Goal: Transaction & Acquisition: Download file/media

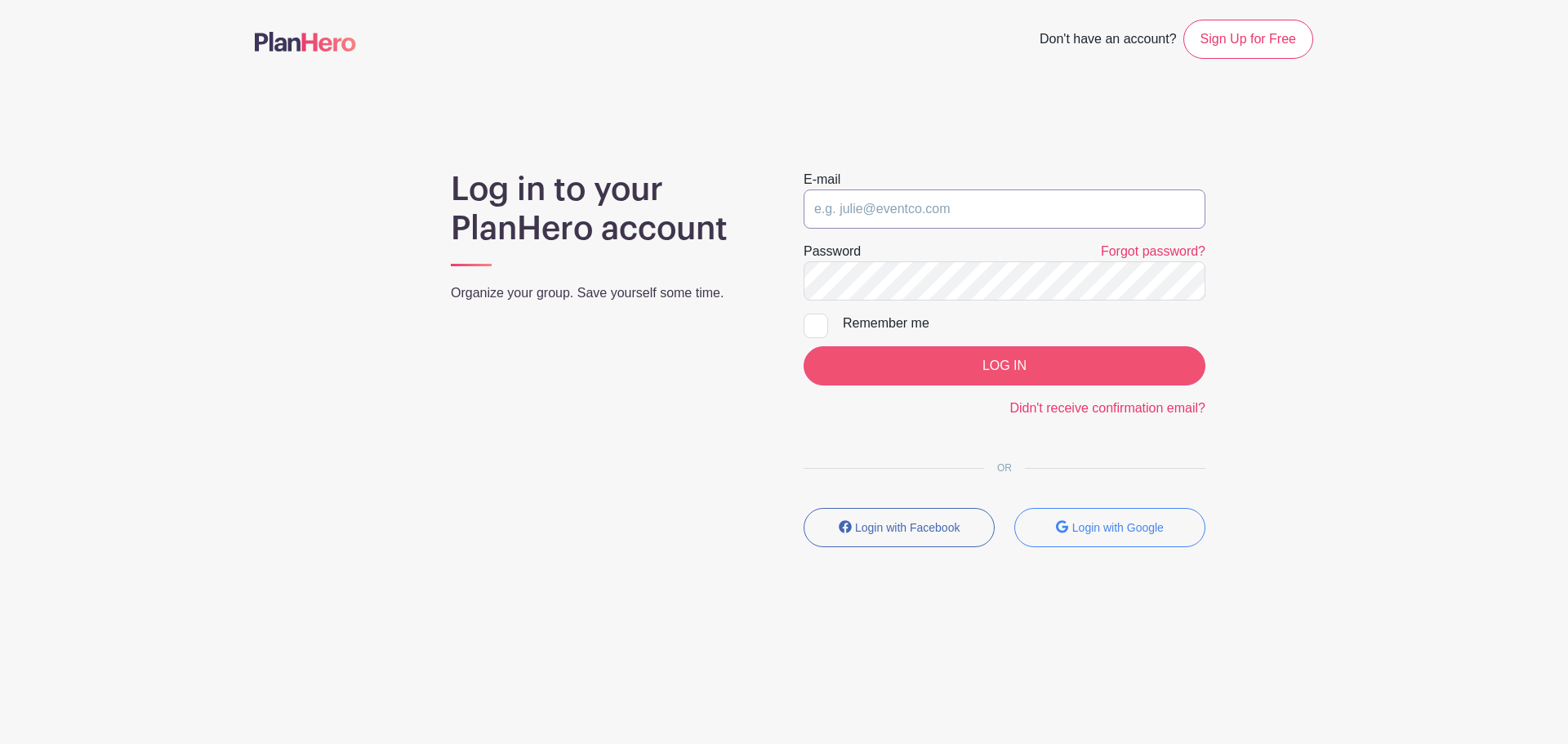
type input "[EMAIL_ADDRESS][DOMAIN_NAME]"
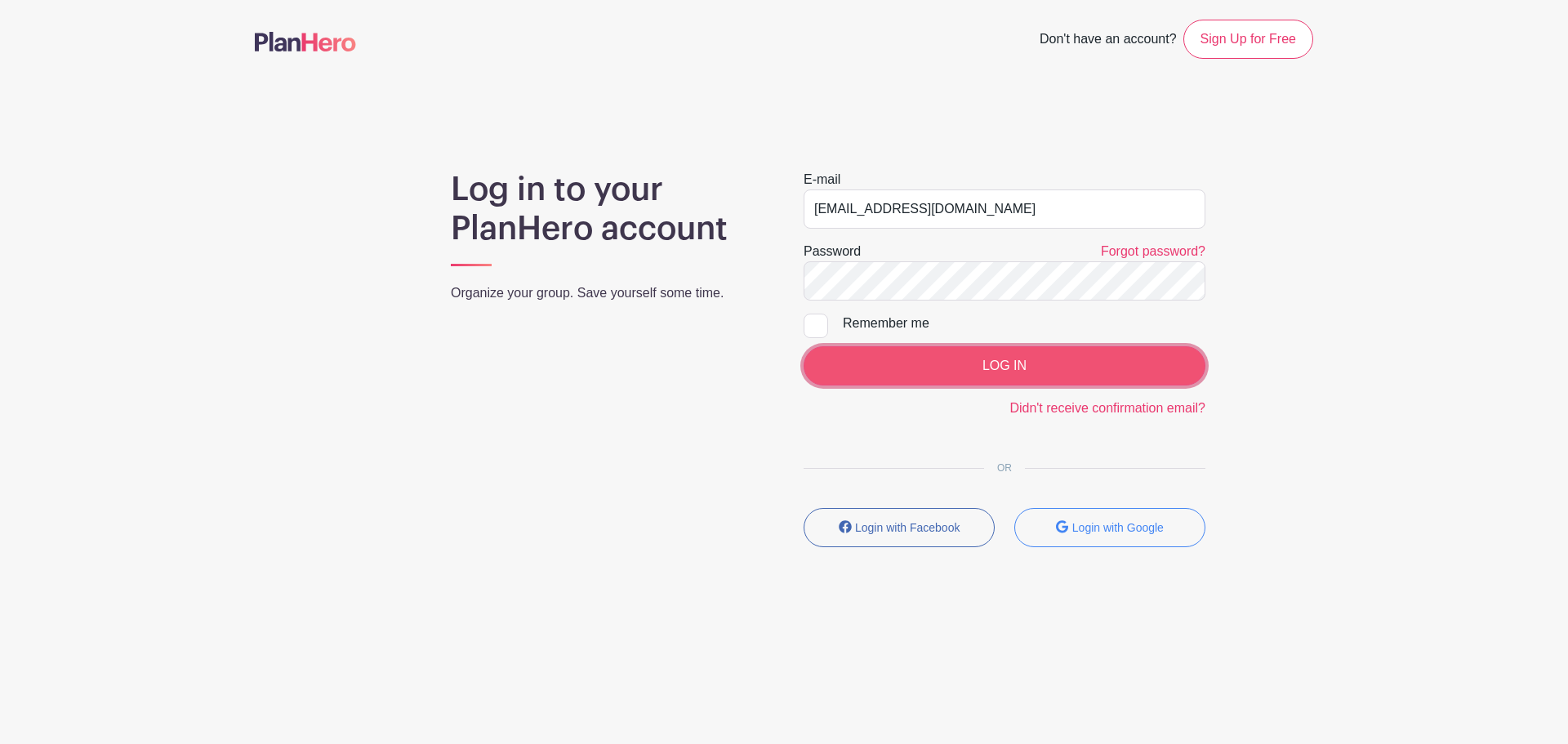
click at [1012, 363] on input "LOG IN" at bounding box center [1004, 366] width 402 height 39
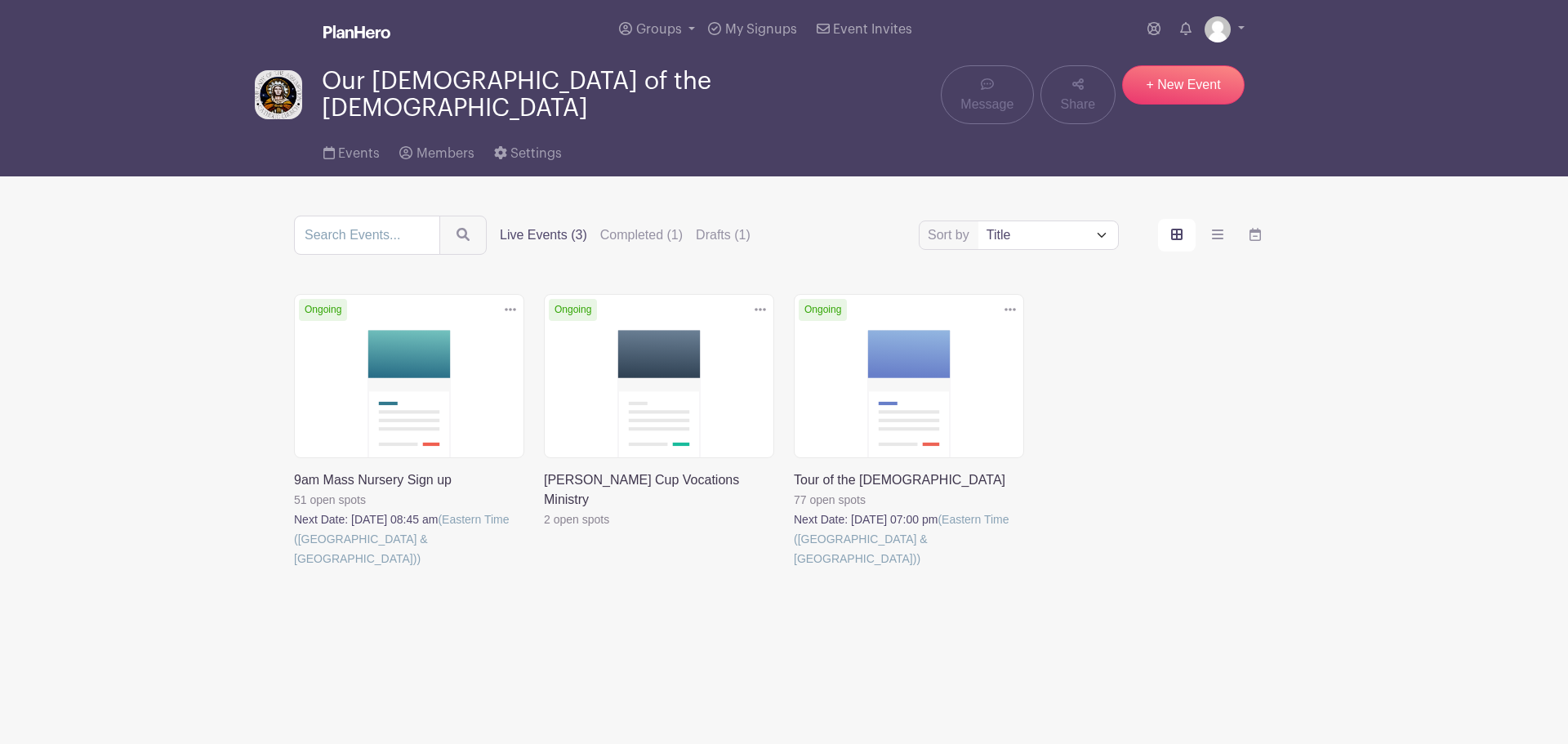
click at [794, 568] on link at bounding box center [794, 568] width 0 height 0
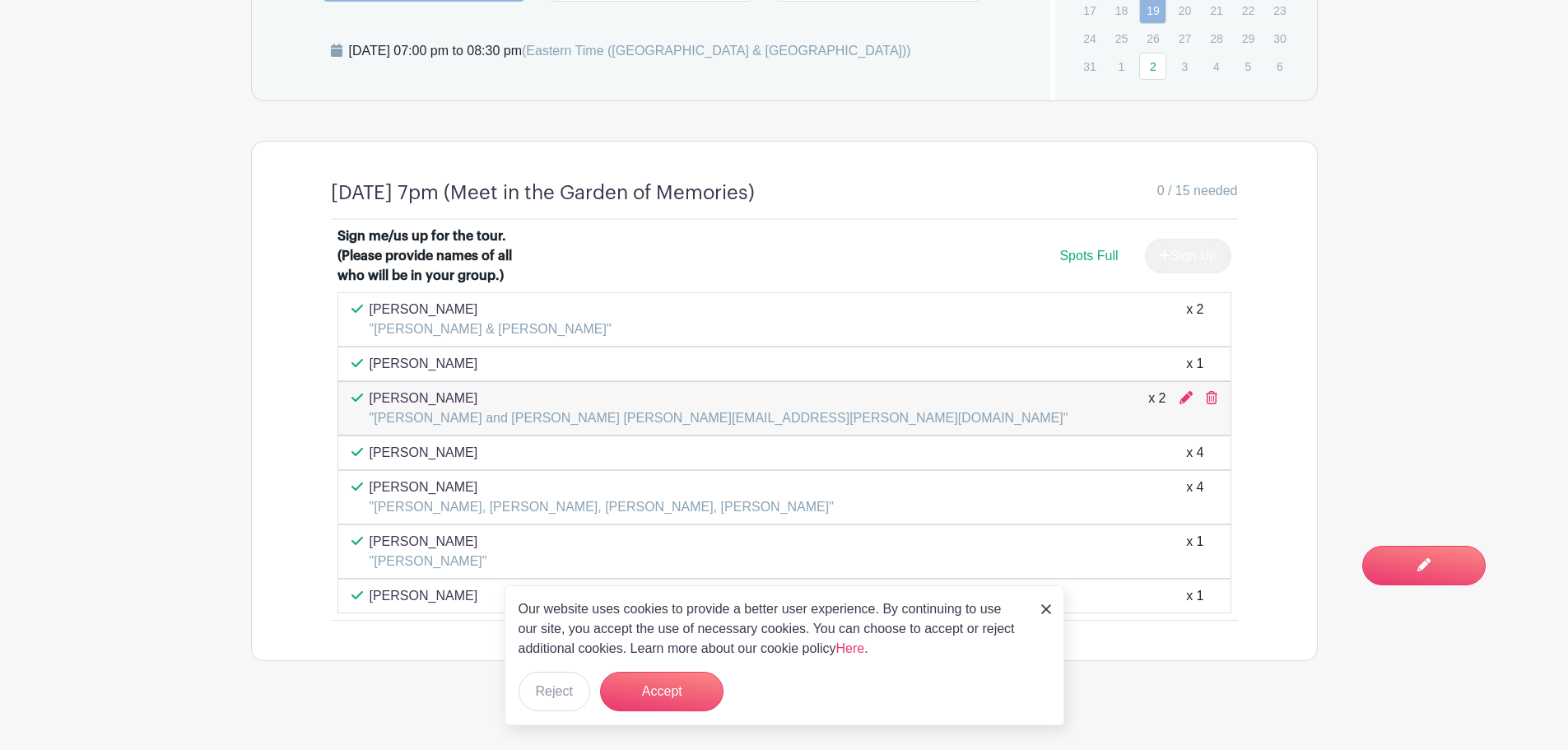
scroll to position [1052, 0]
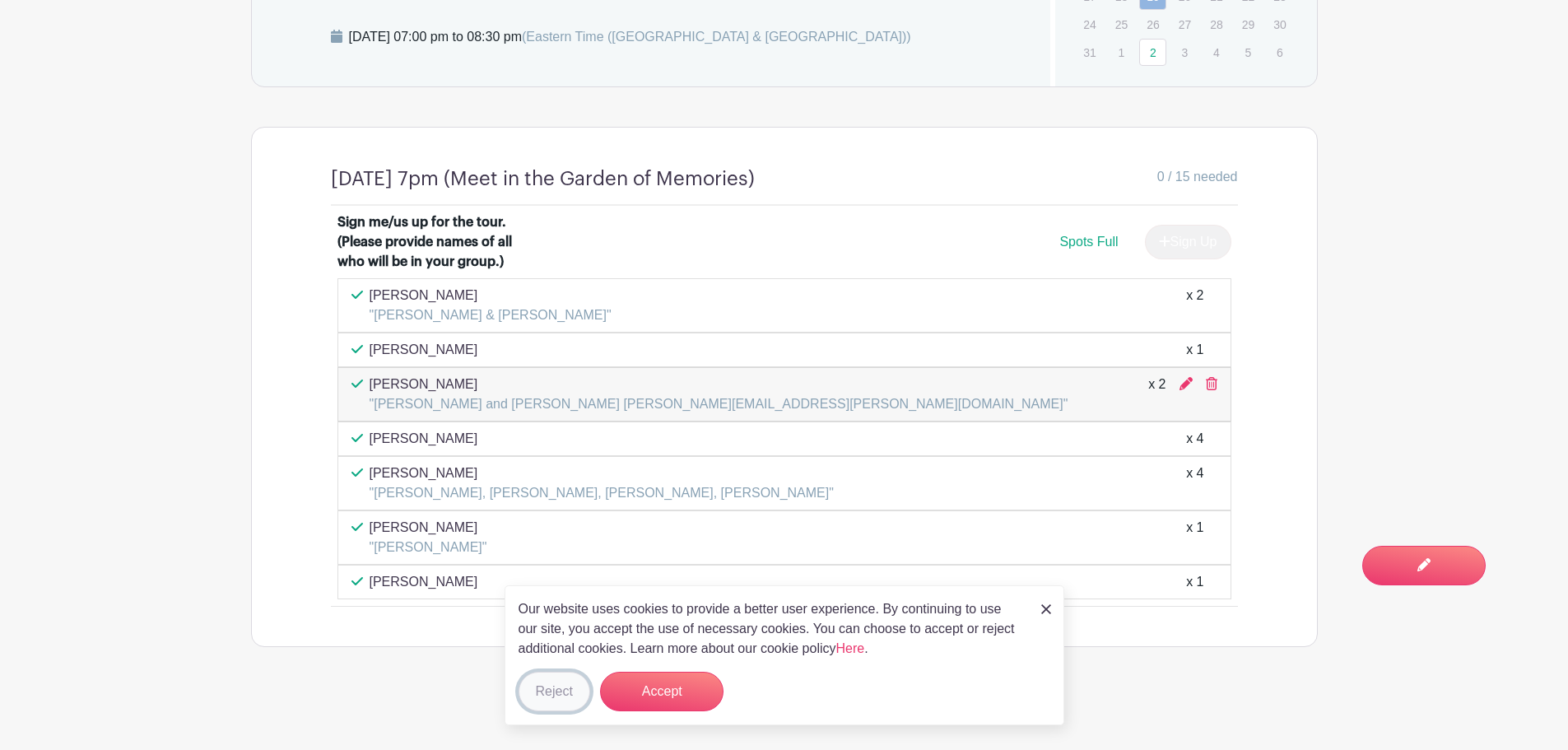
click at [572, 685] on button "Reject" at bounding box center [554, 691] width 72 height 39
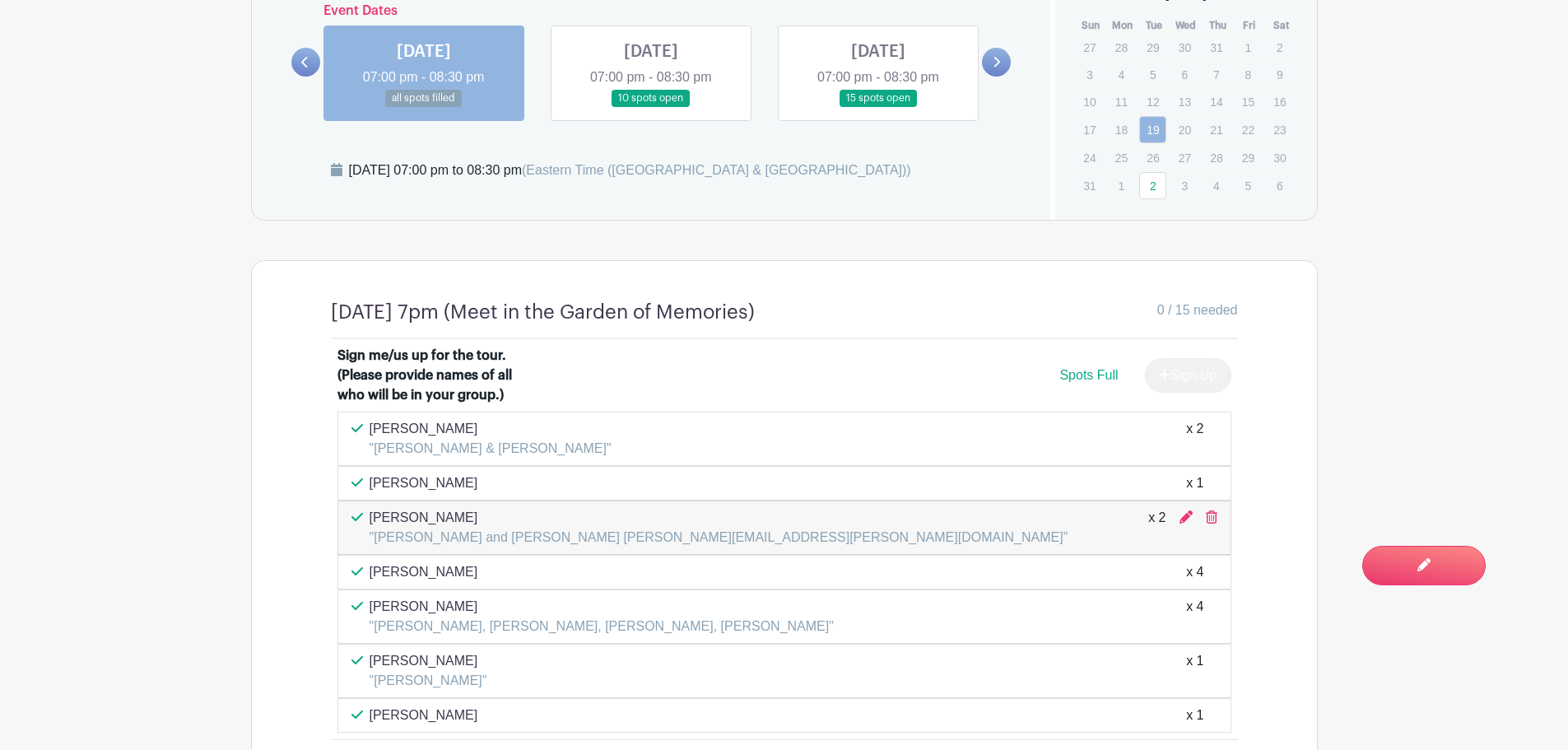
scroll to position [970, 0]
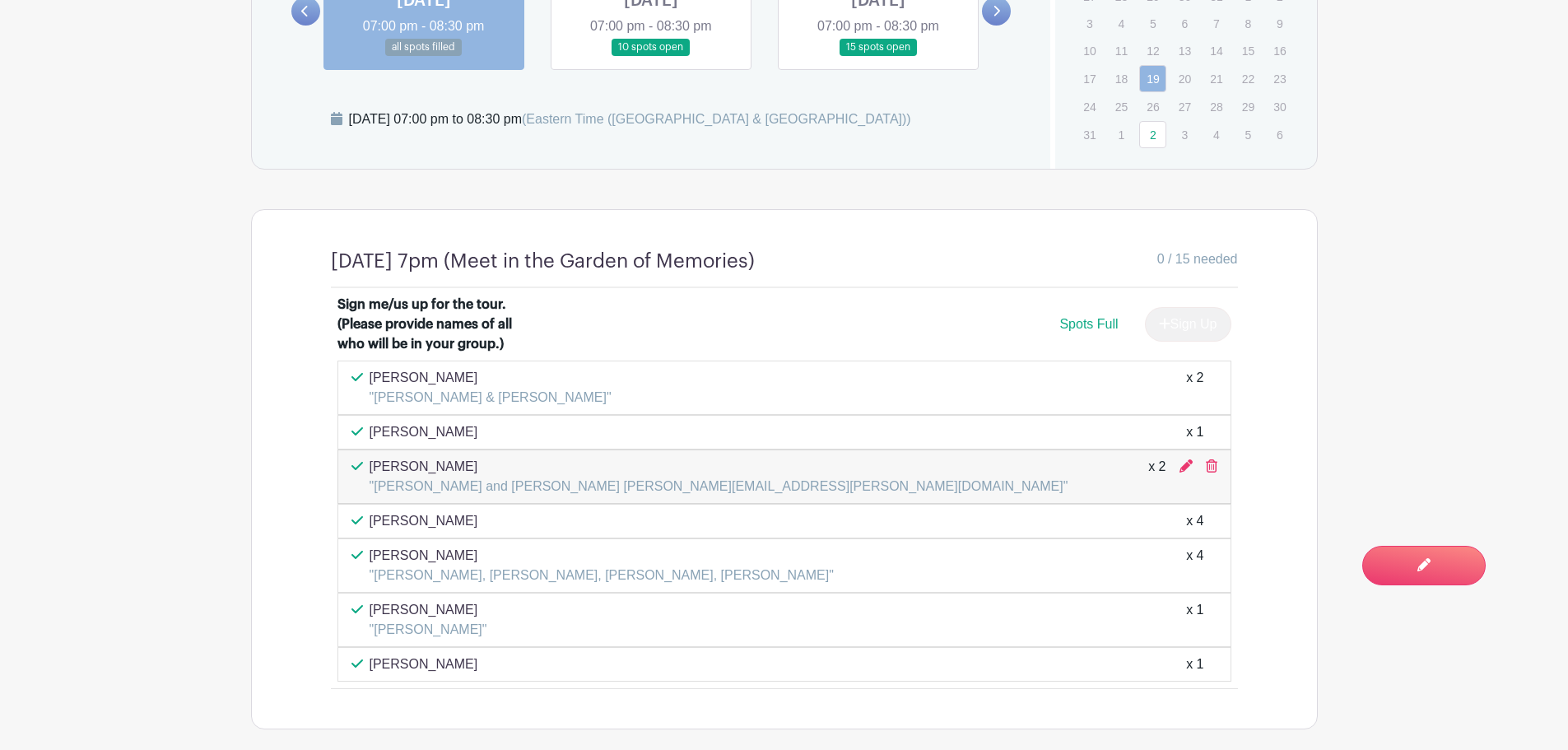
drag, startPoint x: 781, startPoint y: 574, endPoint x: 375, endPoint y: 586, distance: 406.2
click at [375, 586] on div "Kelly Mullin "Kelly Mullin, Michelle Pyne, Adrienne Donohue, Megan Cumbers" x 4" at bounding box center [784, 566] width 893 height 54
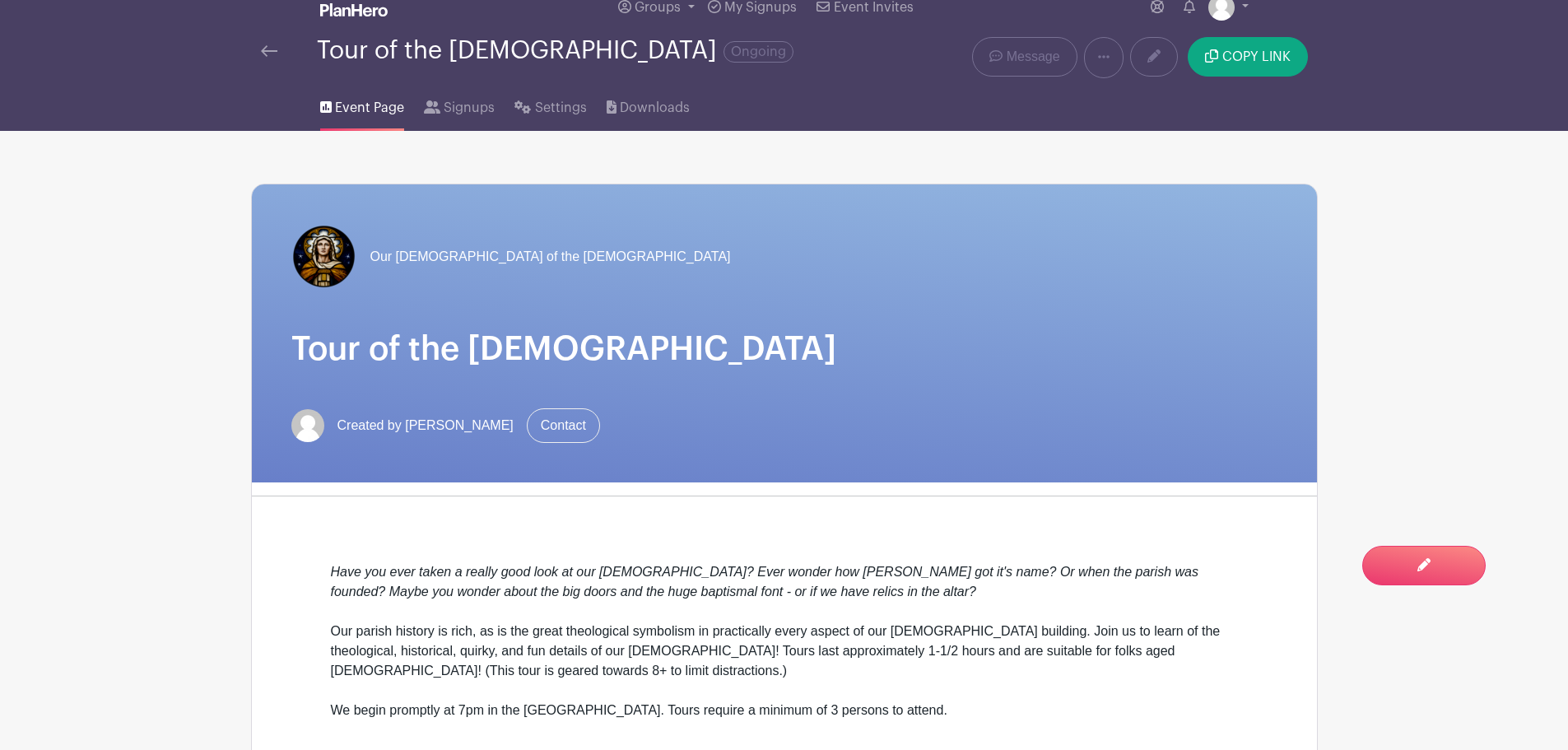
scroll to position [0, 0]
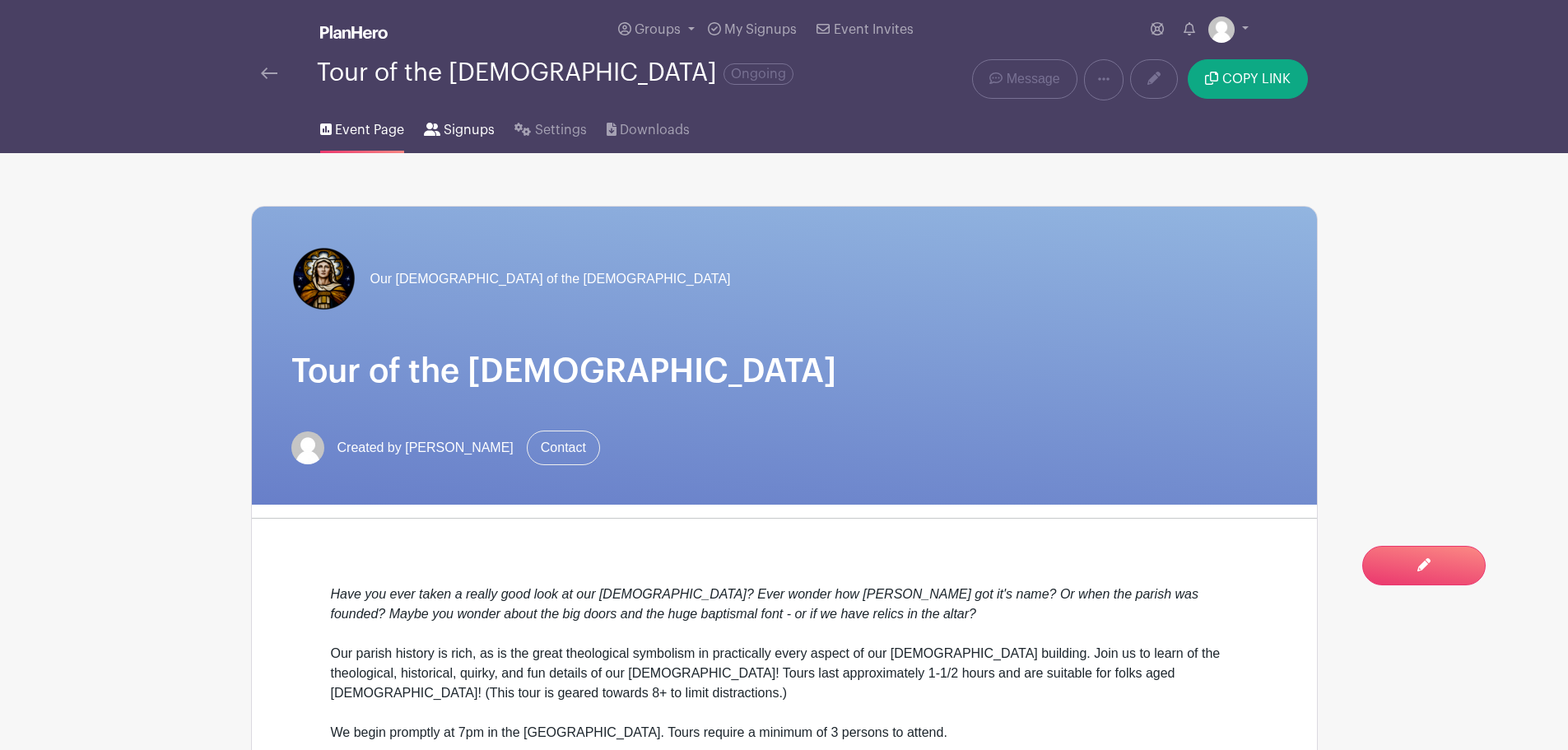
click at [467, 130] on span "Signups" at bounding box center [469, 130] width 51 height 20
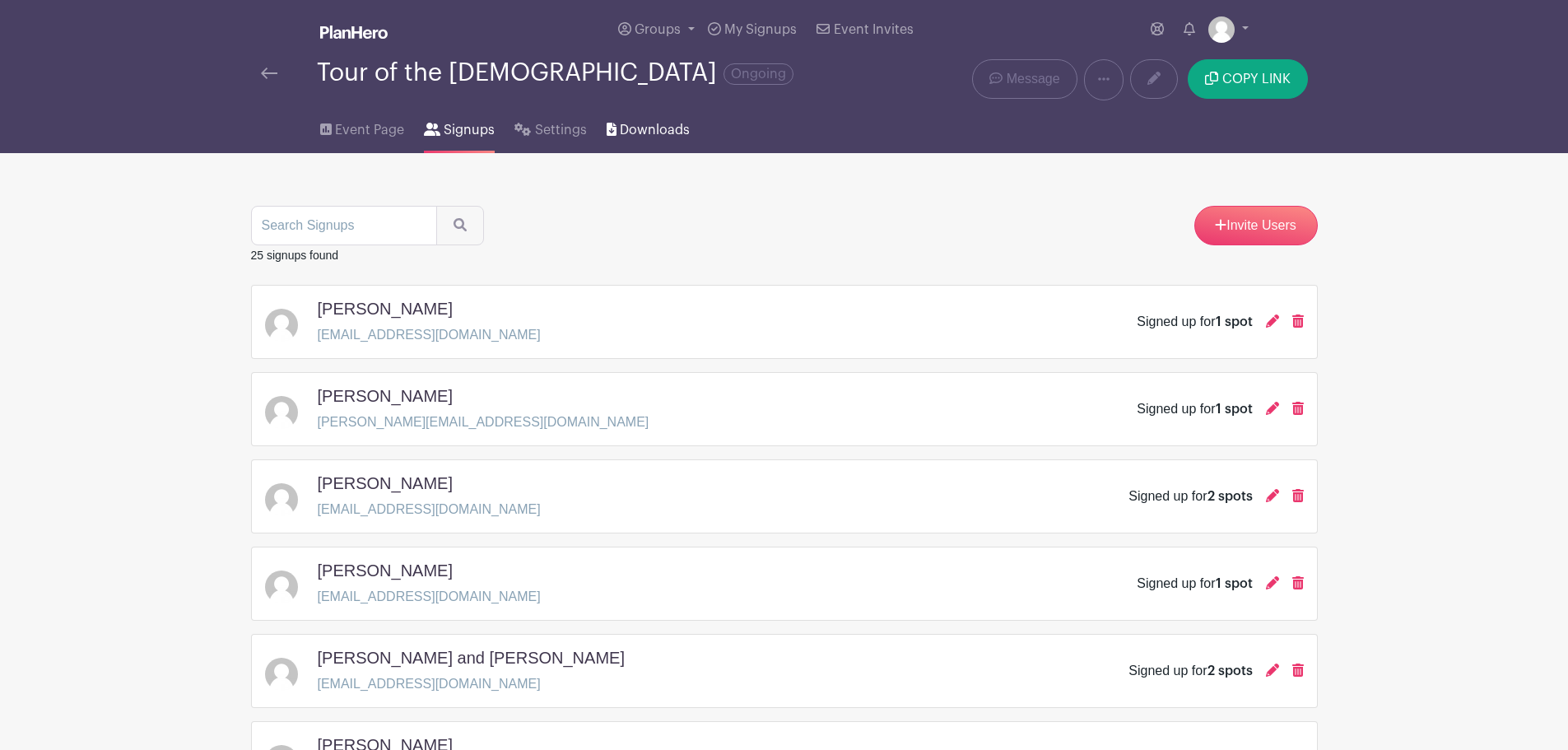
click at [646, 130] on span "Downloads" at bounding box center [654, 130] width 70 height 20
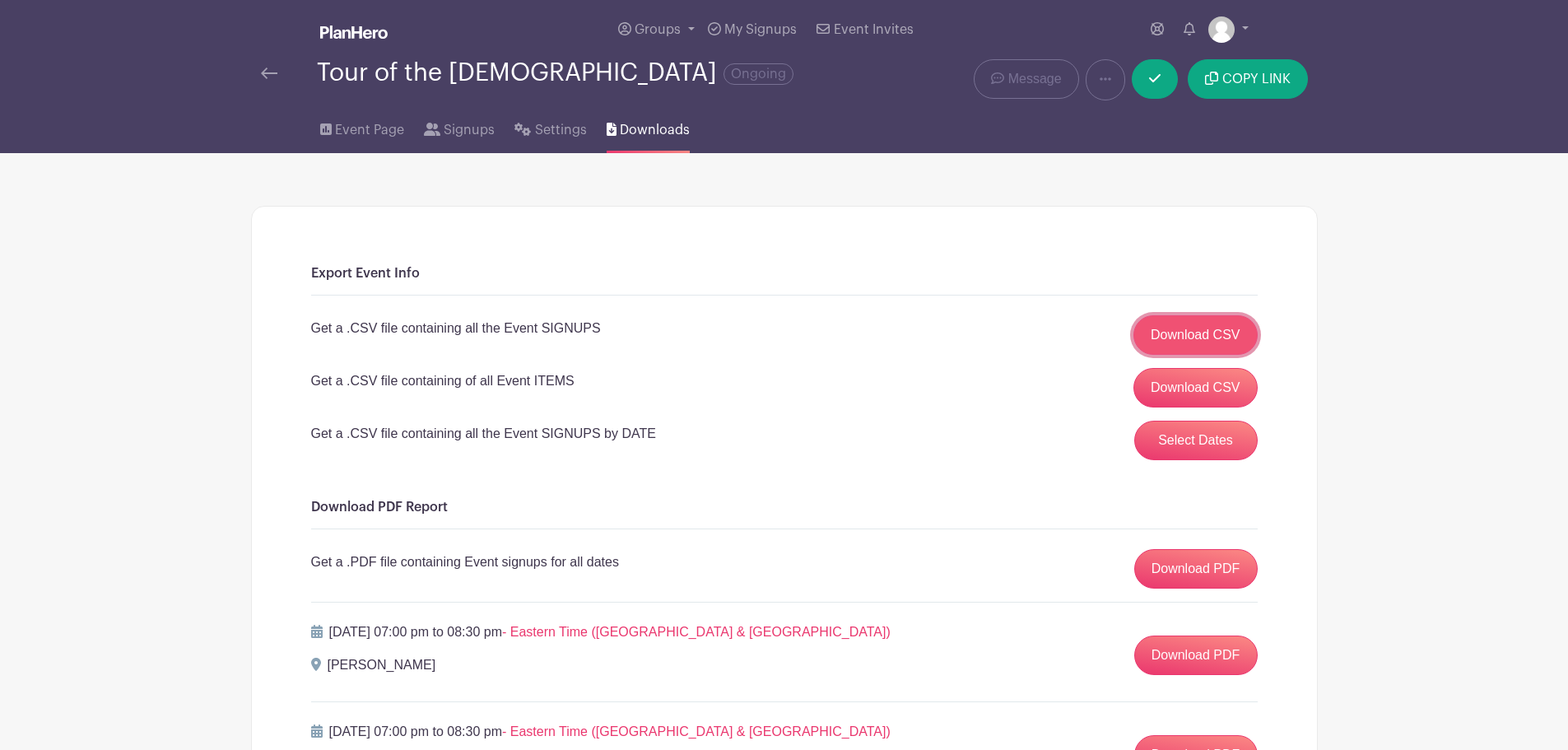
click at [1178, 347] on link "Download CSV" at bounding box center [1194, 334] width 124 height 39
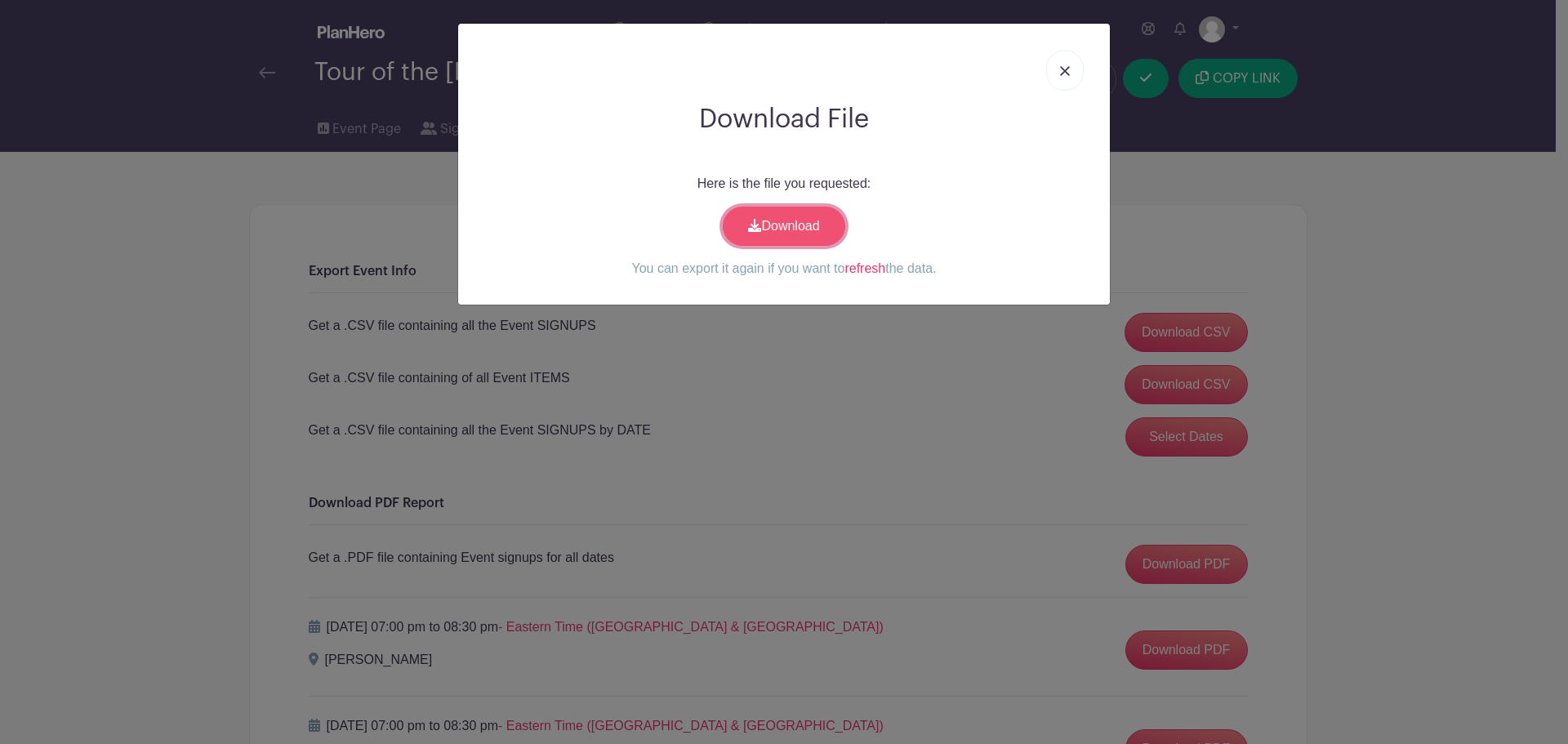
click at [782, 226] on link "Download" at bounding box center [784, 226] width 123 height 39
click at [1303, 266] on div "Download File Here is the file you requested: Download You can export it again …" at bounding box center [784, 372] width 1568 height 744
